Goal: Information Seeking & Learning: Understand process/instructions

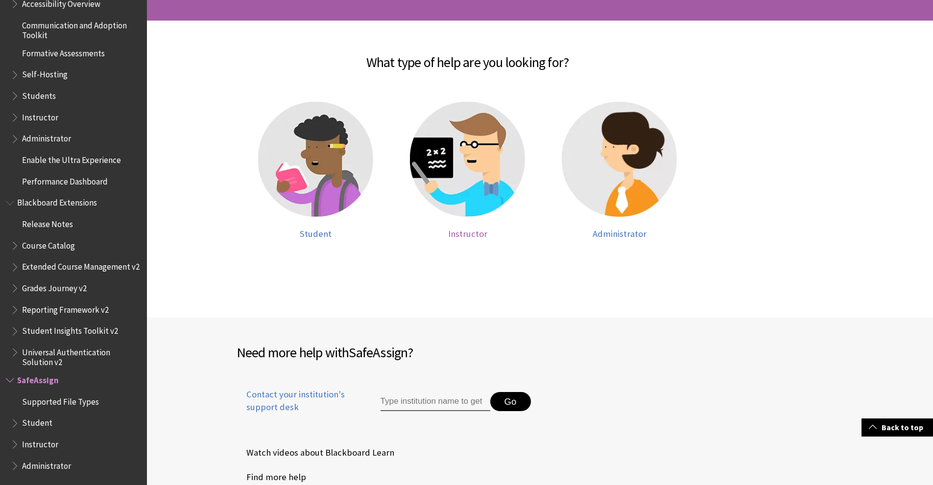
scroll to position [144, 0]
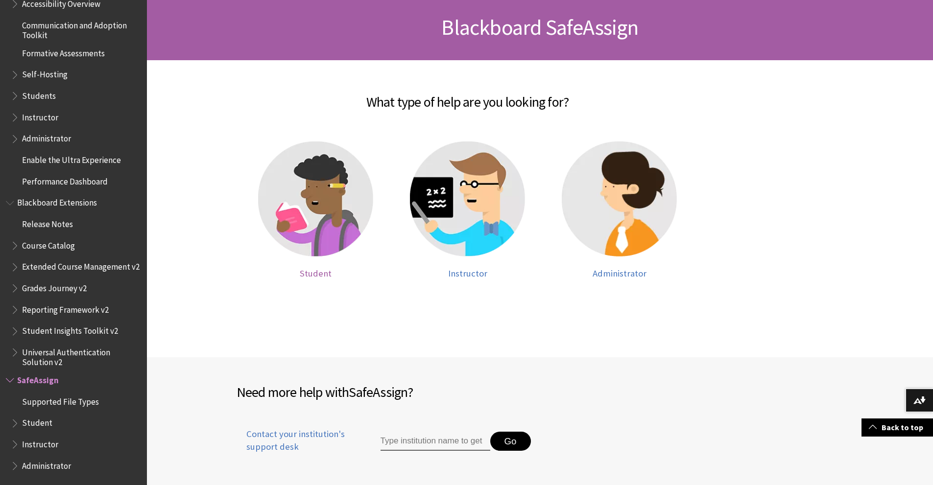
click at [331, 230] on img at bounding box center [315, 199] width 115 height 115
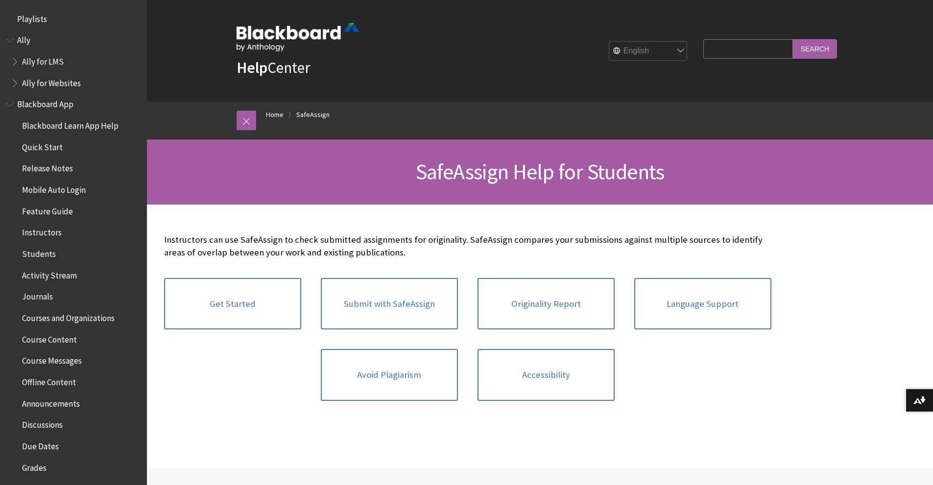
scroll to position [1005, 0]
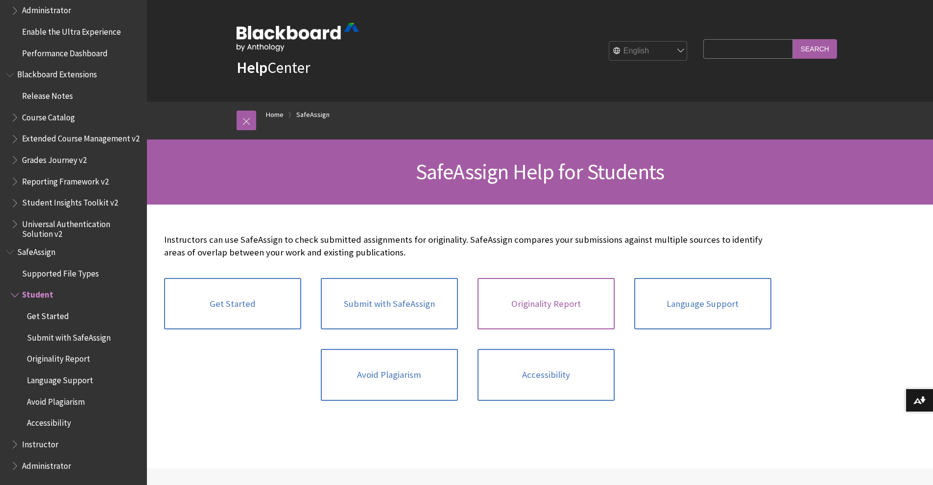
click at [539, 300] on link "Originality Report" at bounding box center [546, 304] width 137 height 52
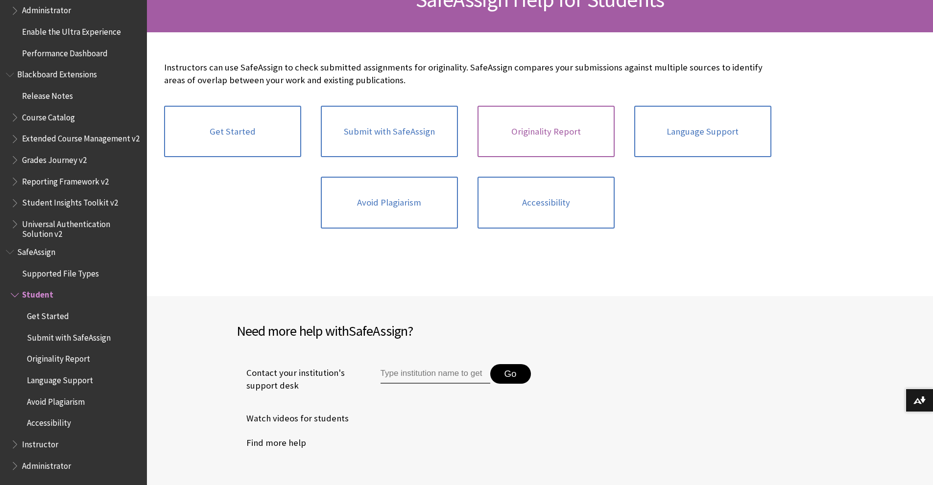
scroll to position [343, 0]
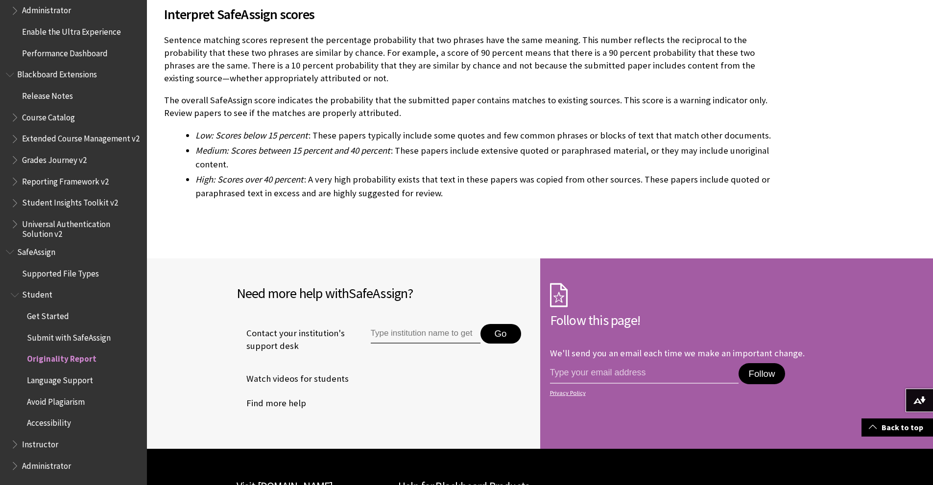
scroll to position [2743, 0]
